Goal: Obtain resource: Obtain resource

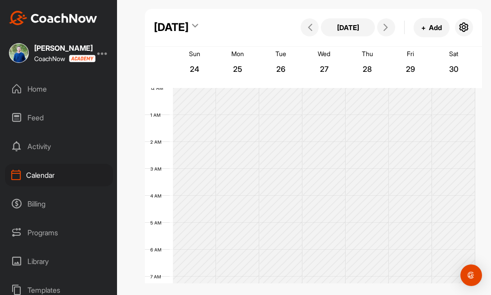
scroll to position [253, 0]
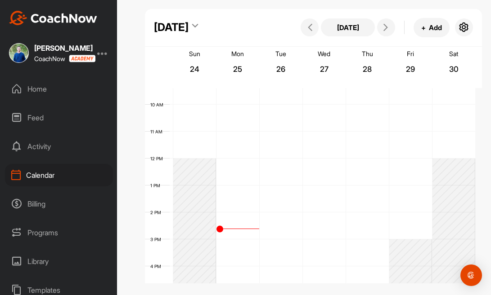
click at [40, 88] on div "Home" at bounding box center [59, 89] width 108 height 22
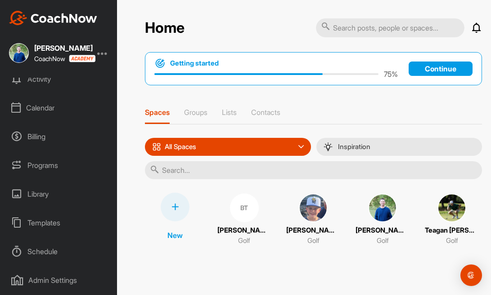
scroll to position [128, 0]
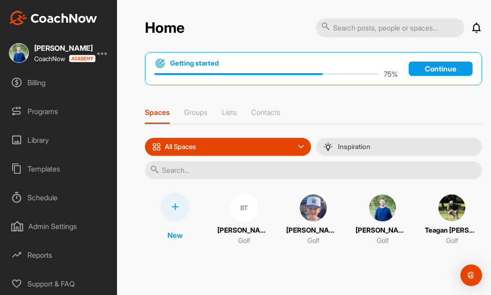
click at [58, 162] on div "Templates" at bounding box center [59, 169] width 108 height 22
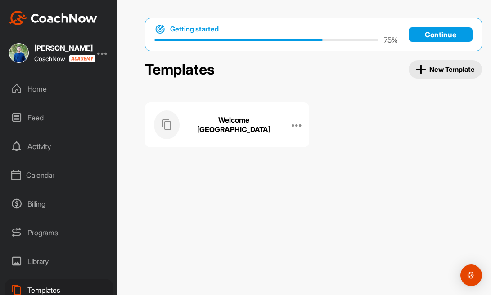
click at [170, 127] on icon at bounding box center [166, 125] width 11 height 11
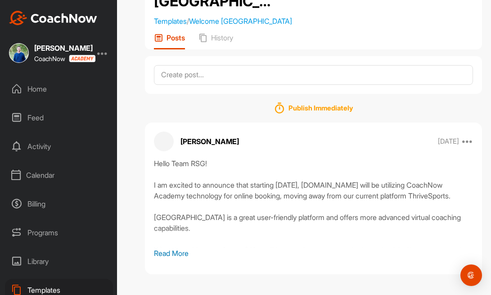
scroll to position [122, 0]
click at [173, 255] on p "Read More" at bounding box center [313, 253] width 319 height 11
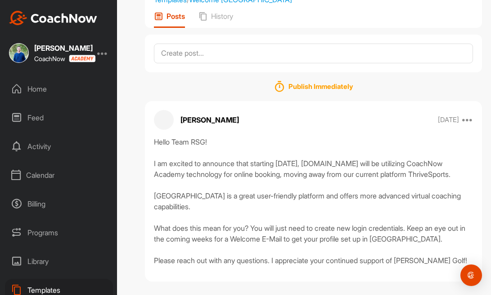
scroll to position [183, 0]
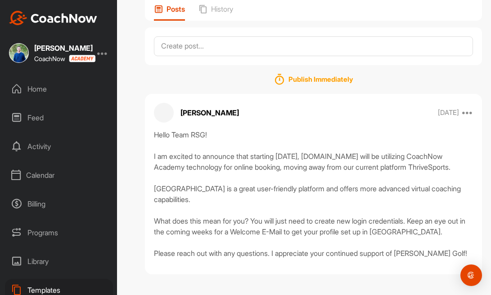
drag, startPoint x: 155, startPoint y: 103, endPoint x: 268, endPoint y: 259, distance: 191.9
click at [268, 259] on div "Hello Team RSG! I am excited to announce that starting [DATE], [DOMAIN_NAME] wi…" at bounding box center [313, 195] width 319 height 130
copy div "Hello Team RSG! I am excited to announce that starting [DATE], [DOMAIN_NAME] wi…"
